Goal: Transaction & Acquisition: Purchase product/service

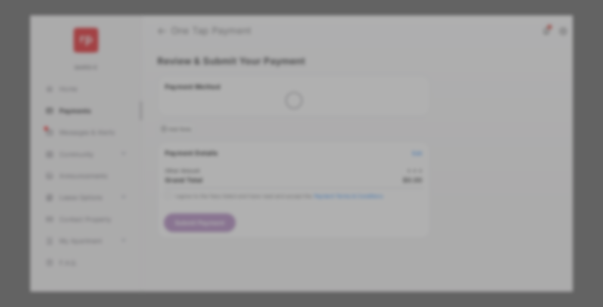
click at [285, 138] on div "Other Amount" at bounding box center [285, 145] width 139 height 15
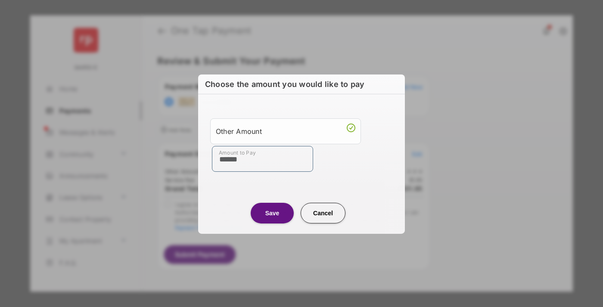
type input "******"
click at [272, 213] on button "Save" at bounding box center [272, 212] width 43 height 21
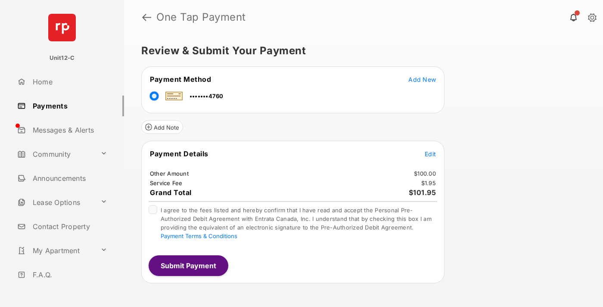
click at [430, 154] on span "Edit" at bounding box center [429, 153] width 11 height 7
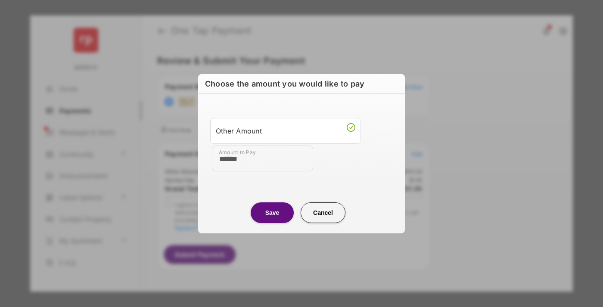
click at [272, 212] on button "Save" at bounding box center [272, 212] width 43 height 21
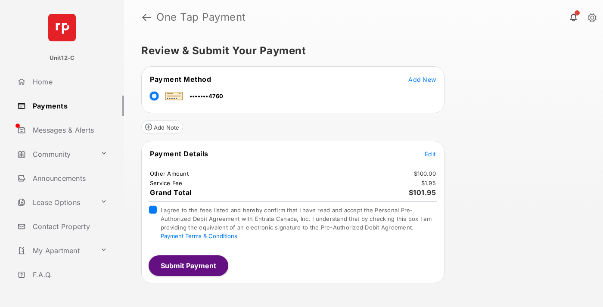
click at [188, 265] on button "Submit Payment" at bounding box center [189, 265] width 80 height 21
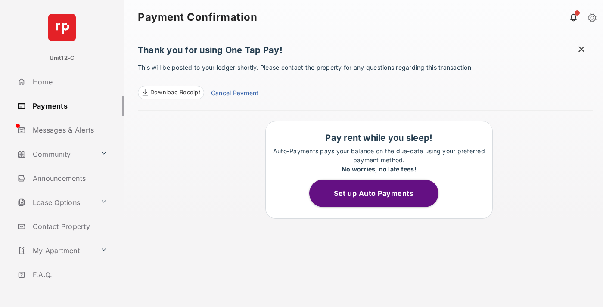
click at [581, 50] on span at bounding box center [581, 50] width 9 height 11
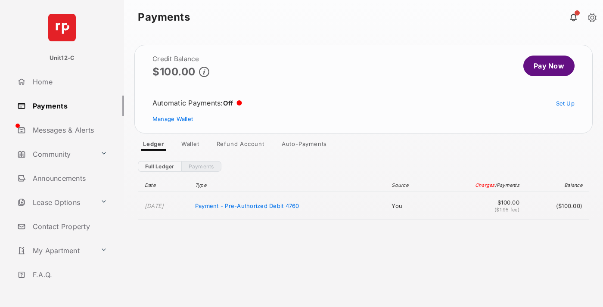
click at [173, 119] on link "Manage Wallet" at bounding box center [172, 118] width 40 height 7
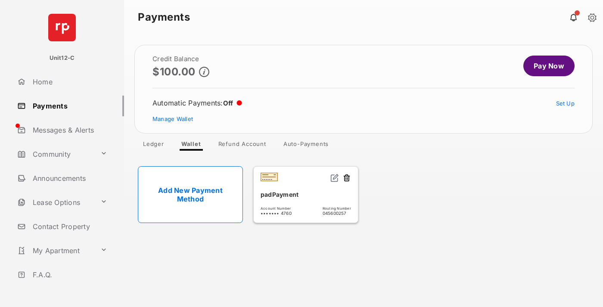
click at [347, 178] on button at bounding box center [346, 178] width 9 height 10
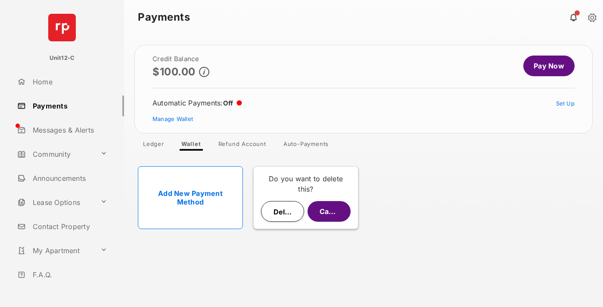
click at [282, 211] on button "Delete" at bounding box center [282, 211] width 43 height 21
